Goal: Obtain resource: Download file/media

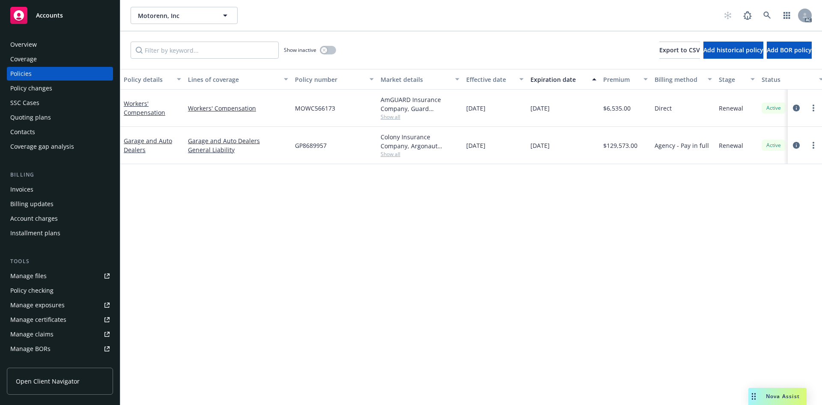
click at [392, 154] on span "Show all" at bounding box center [420, 153] width 79 height 7
click at [235, 209] on div "Policy details Lines of coverage Policy number Market details Effective date Ex…" at bounding box center [471, 237] width 702 height 336
click at [69, 272] on link "Manage files" at bounding box center [60, 276] width 106 height 14
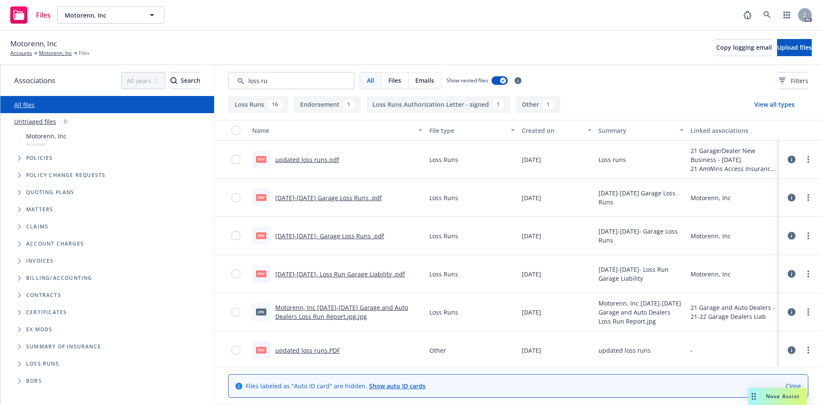
type input "loss ru"
click at [571, 130] on div "Created on" at bounding box center [552, 130] width 60 height 9
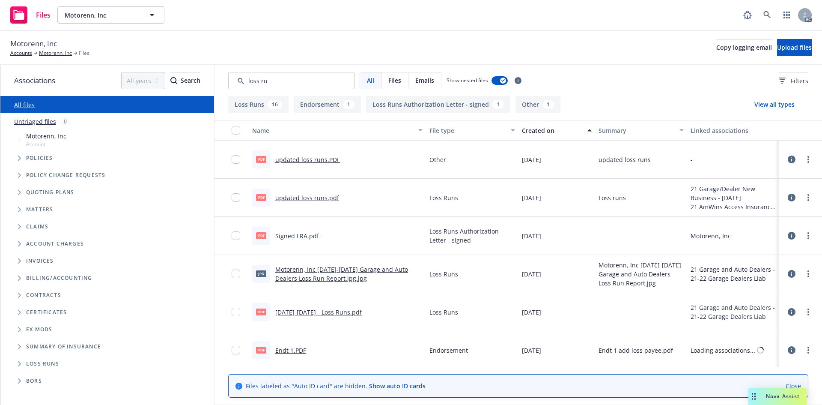
click at [571, 130] on div "Created on" at bounding box center [552, 130] width 60 height 9
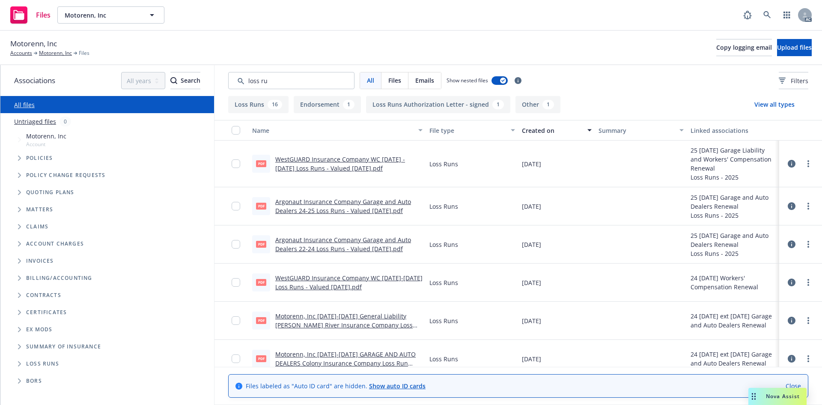
click at [329, 210] on link "Argonaut Insurance Company Garage and Auto Dealers 24-25 Loss Runs - Valued 04-…" at bounding box center [343, 205] width 136 height 17
click at [373, 244] on div "Argonaut Insurance Company Garage and Auto Dealers 22-24 Loss Runs - Valued 04-…" at bounding box center [348, 244] width 147 height 18
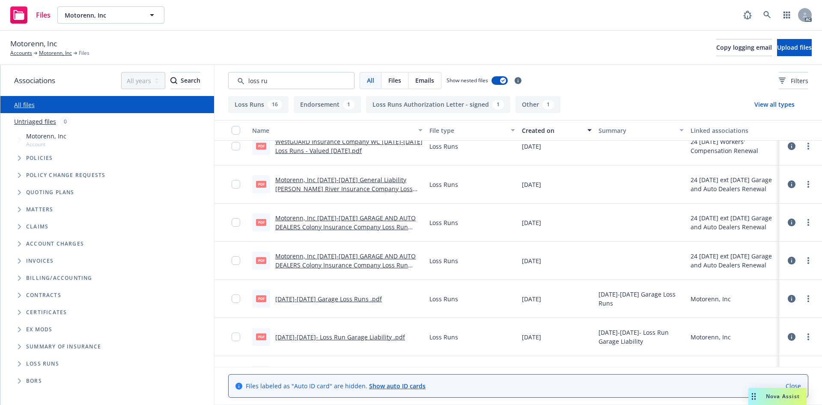
scroll to position [128, 0]
click at [376, 252] on link "Motorenn, Inc 2022-2024 GARAGE AND AUTO DEALERS Colony Insurance Company Loss R…" at bounding box center [345, 263] width 140 height 26
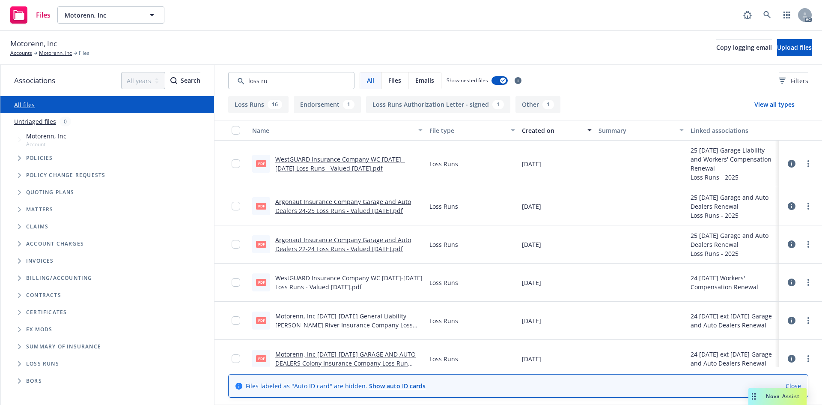
click at [376, 245] on link "Argonaut Insurance Company Garage and Auto Dealers 22-24 Loss Runs - Valued 04-…" at bounding box center [343, 243] width 136 height 17
